Goal: Use online tool/utility: Utilize a website feature to perform a specific function

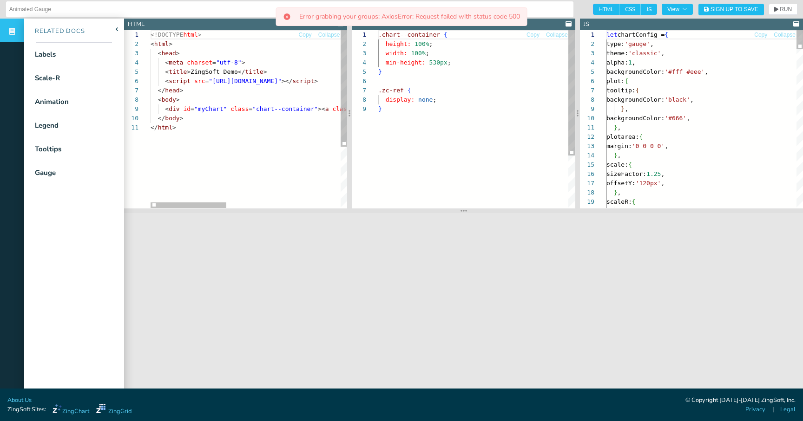
scroll to position [93, 0]
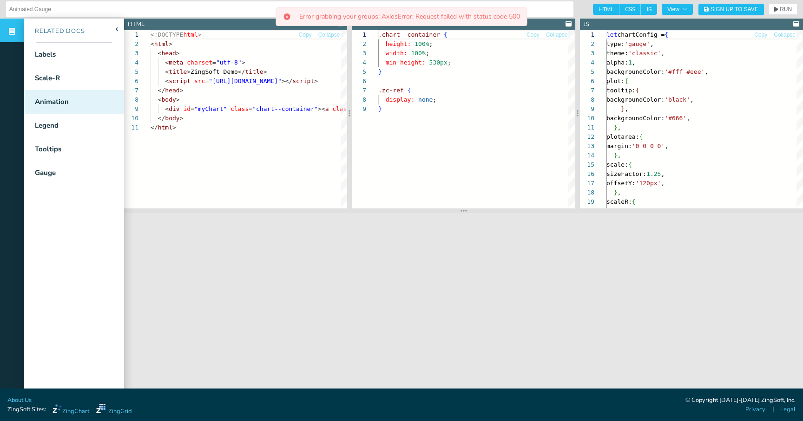
click at [83, 99] on div "Animation" at bounding box center [74, 102] width 100 height 24
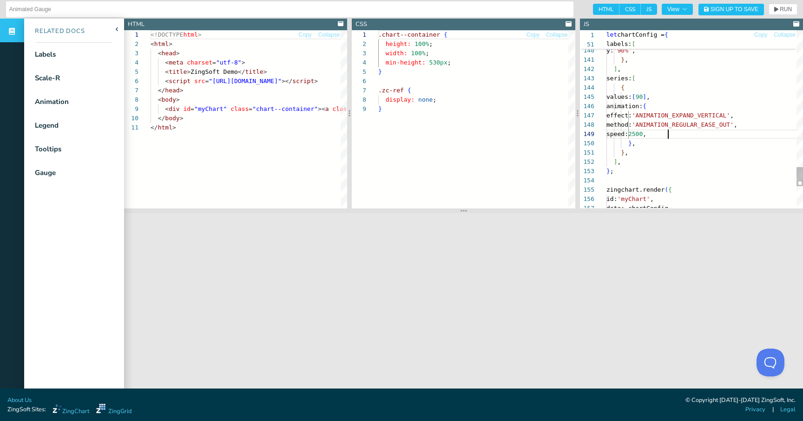
scroll to position [74, 62]
click at [778, 11] on span "RUN" at bounding box center [783, 10] width 18 height 6
drag, startPoint x: 627, startPoint y: 109, endPoint x: 640, endPoint y: 117, distance: 15.0
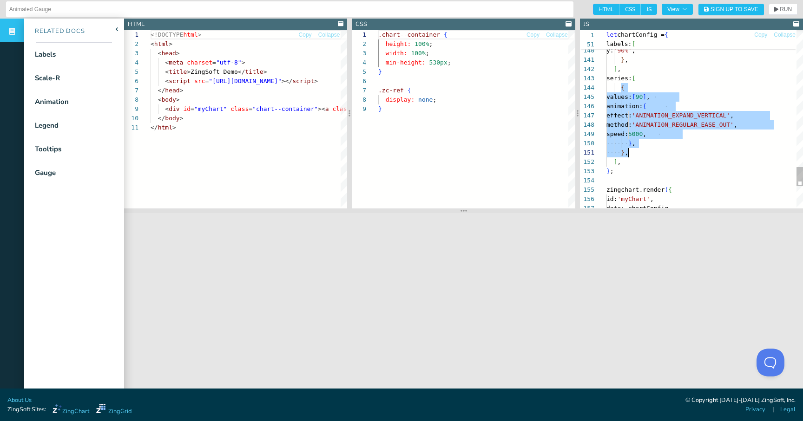
scroll to position [28, 22]
drag, startPoint x: 619, startPoint y: 91, endPoint x: 652, endPoint y: 150, distance: 67.8
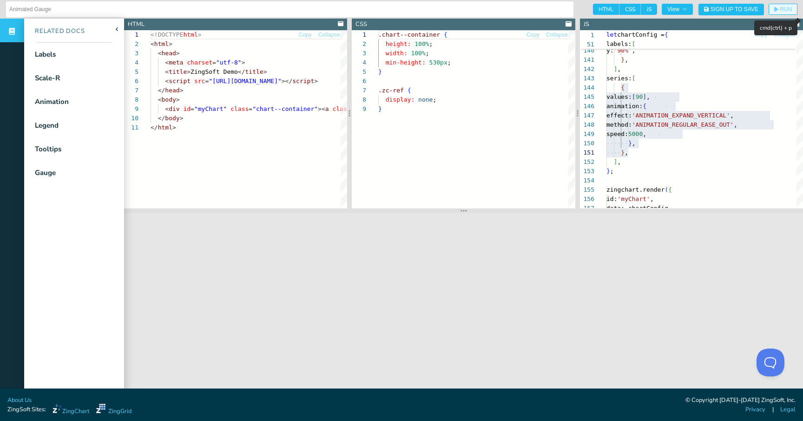
click at [774, 8] on icon "button" at bounding box center [776, 9] width 4 height 5
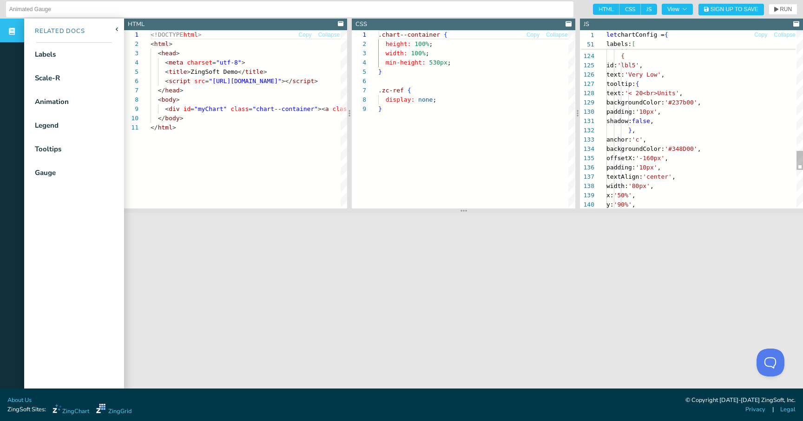
scroll to position [28, 117]
type textarea "}, ], series: [ { values: [90], animation: { effect: 'ANIMATION_EXPAND_VERTICAL…"
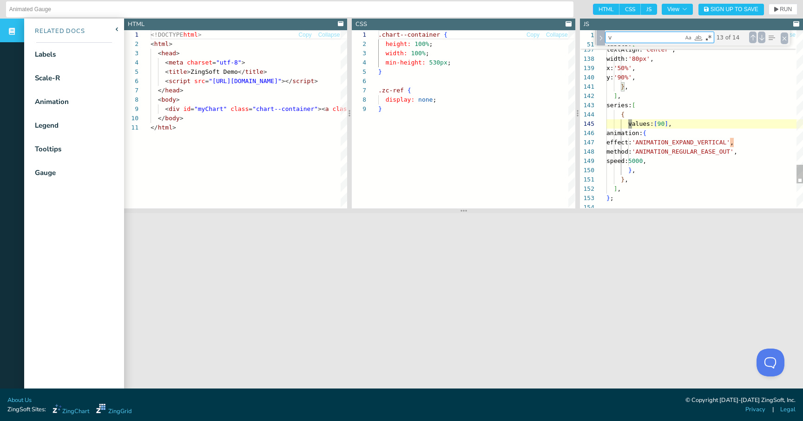
scroll to position [93, 26]
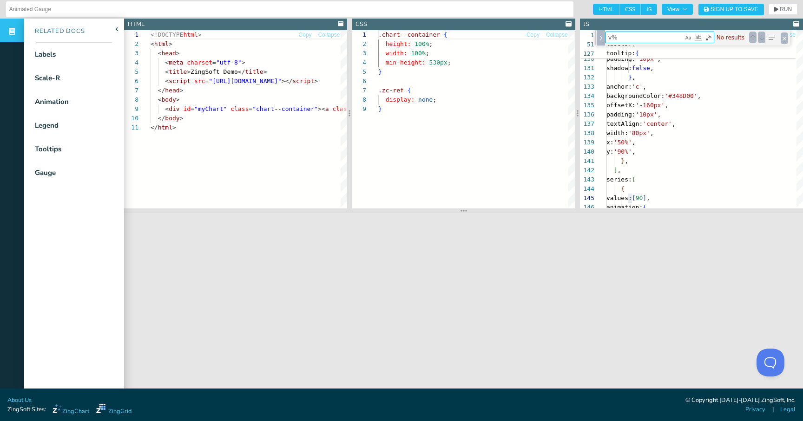
type textarea "v%"
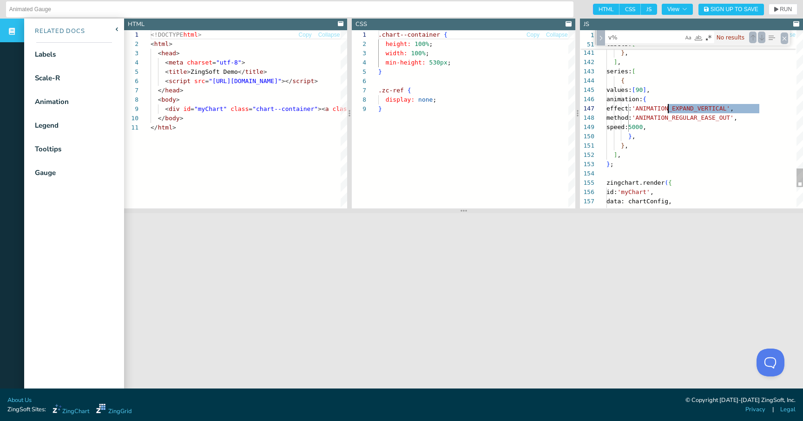
drag, startPoint x: 758, startPoint y: 107, endPoint x: 669, endPoint y: 108, distance: 88.3
click at [773, 7] on button "RUN" at bounding box center [782, 9] width 29 height 11
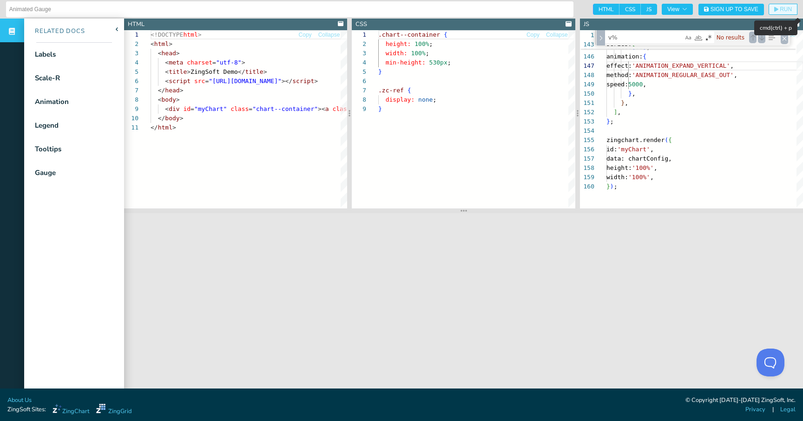
click at [777, 8] on icon "button" at bounding box center [776, 9] width 4 height 5
